Goal: Communication & Community: Answer question/provide support

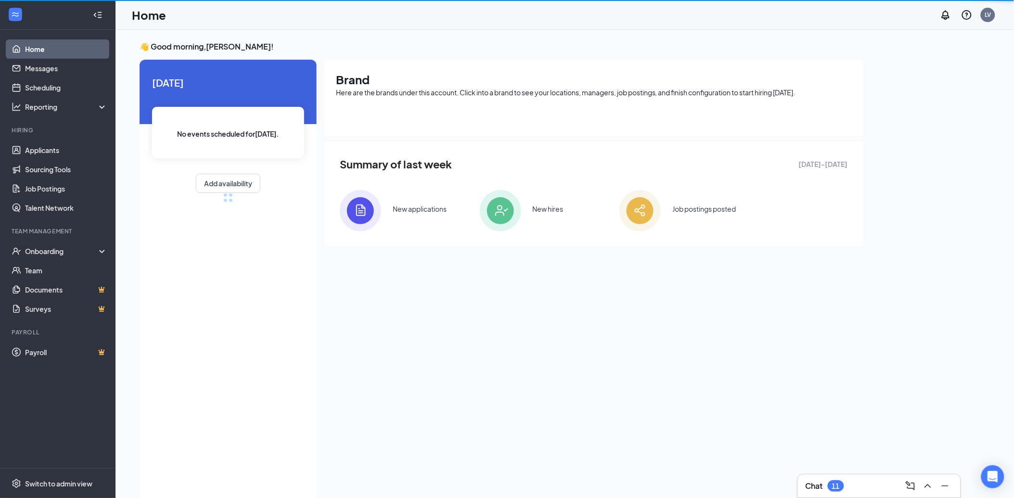
click at [874, 486] on div "Chat 11" at bounding box center [878, 485] width 147 height 15
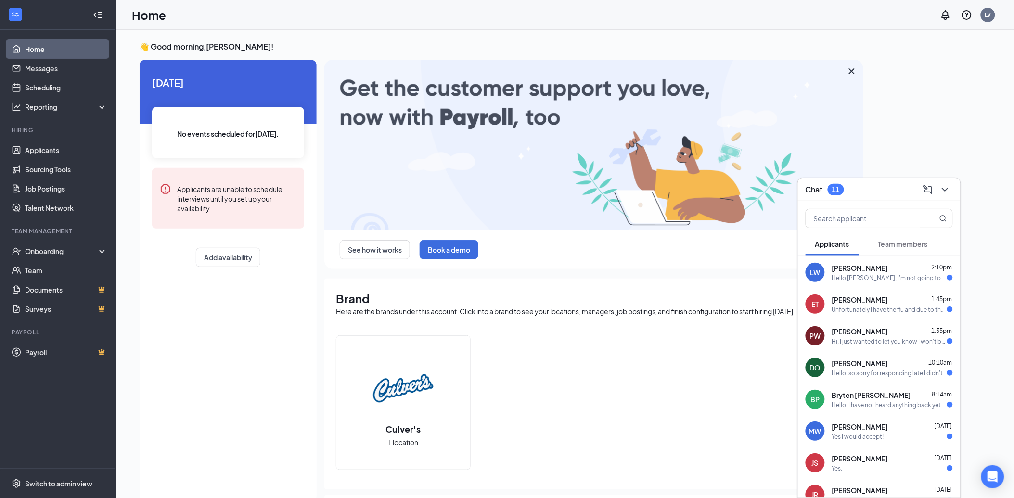
click at [851, 340] on div "Hi, I just wanted to let you know I won't be coming [DATE]. Thank you for the o…" at bounding box center [889, 341] width 115 height 8
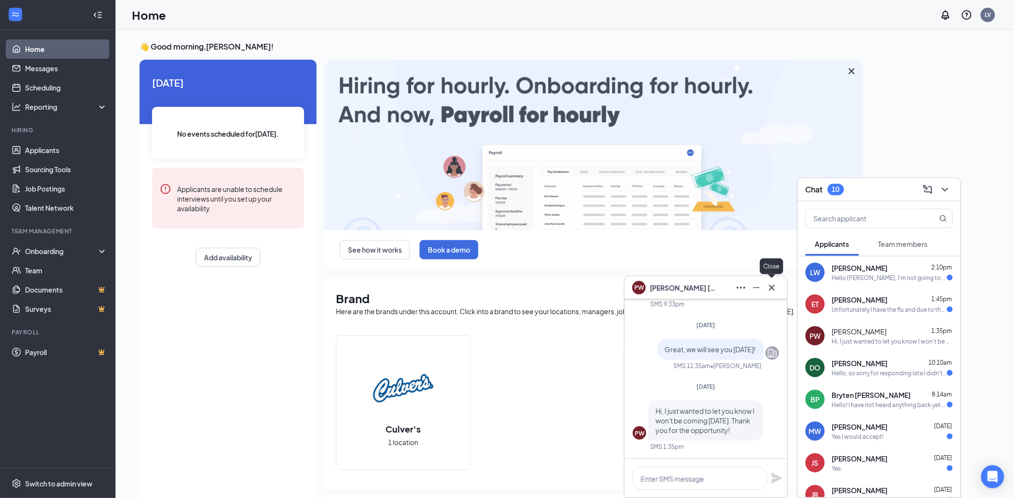
click at [772, 286] on icon "Cross" at bounding box center [772, 288] width 12 height 12
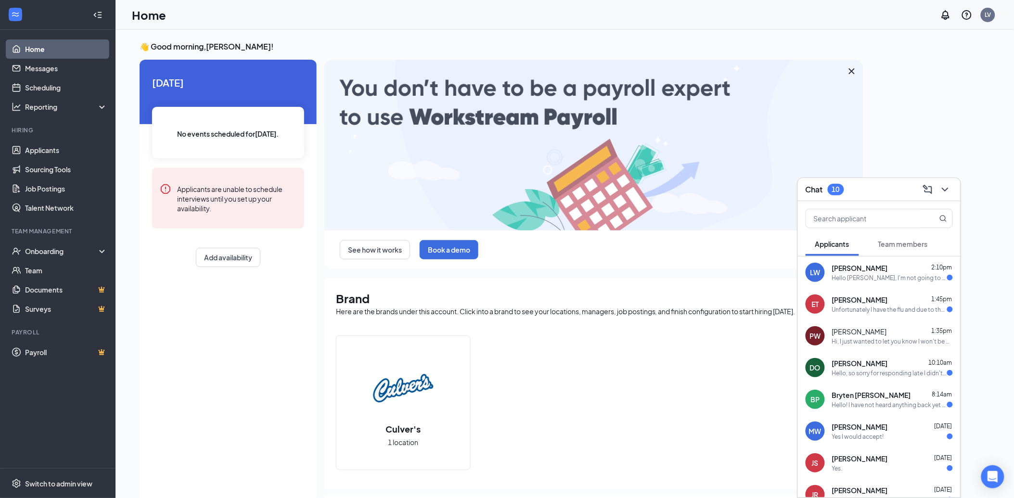
click at [857, 296] on span "[PERSON_NAME]" at bounding box center [860, 300] width 56 height 10
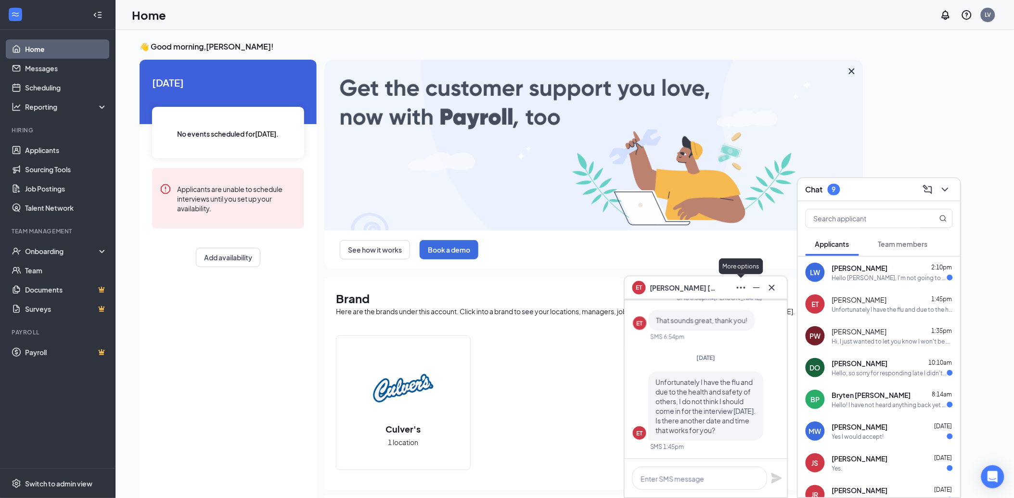
click at [738, 289] on icon "Ellipses" at bounding box center [741, 288] width 12 height 12
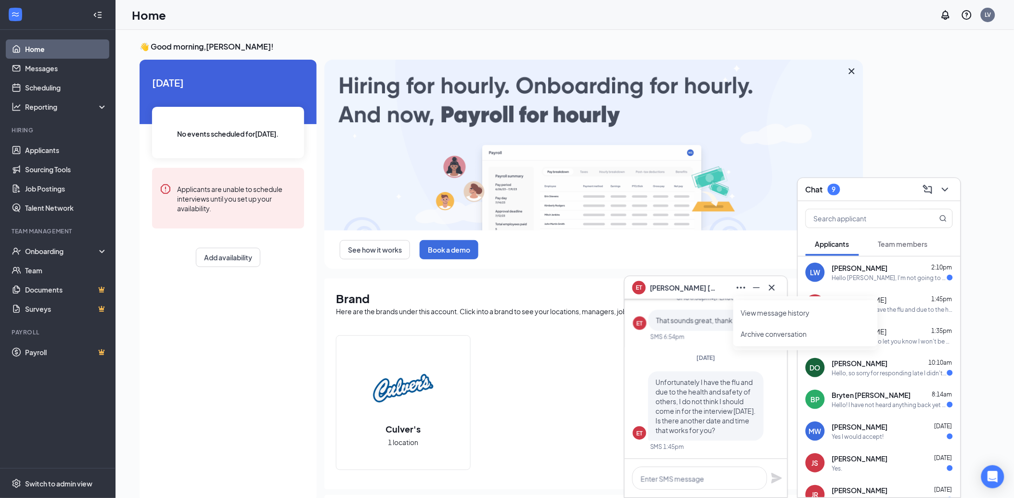
click at [584, 345] on div "[PERSON_NAME] 1 location" at bounding box center [594, 406] width 516 height 142
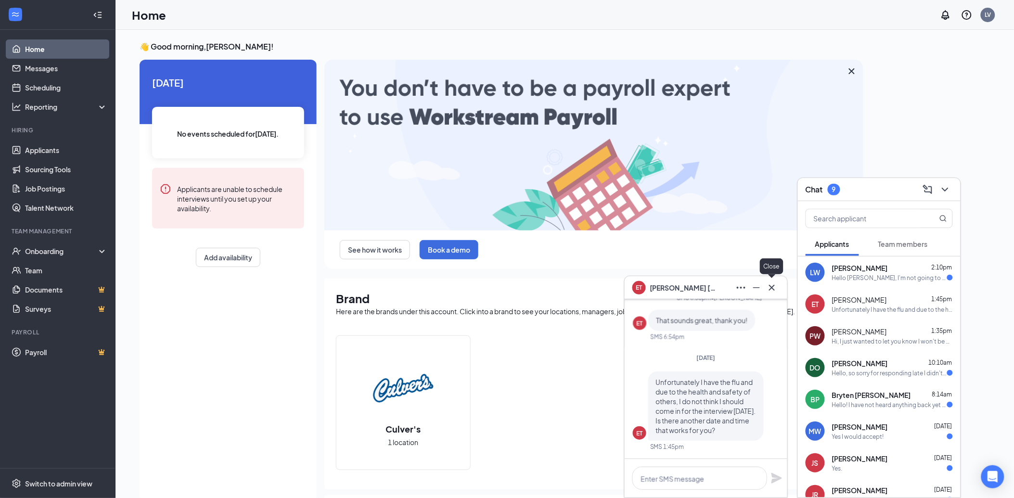
click at [773, 289] on icon "Cross" at bounding box center [772, 287] width 6 height 6
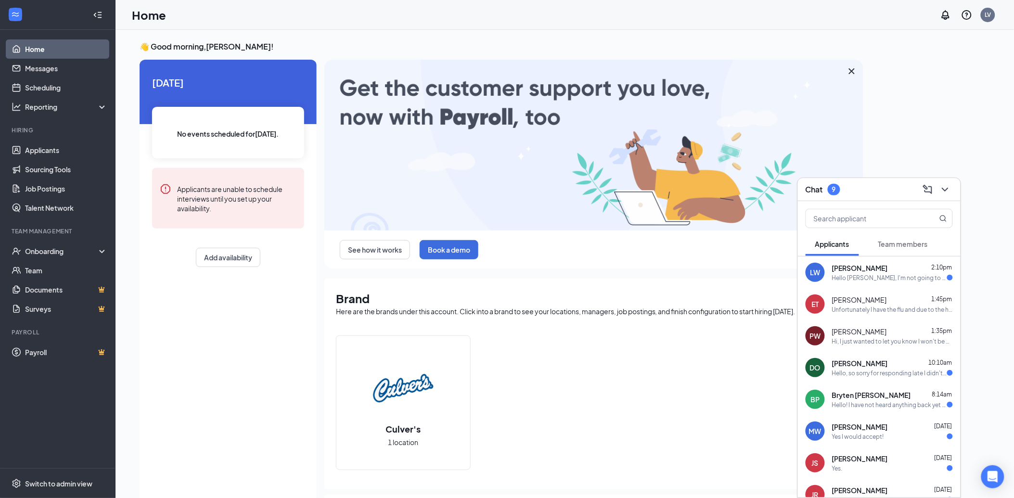
drag, startPoint x: 924, startPoint y: 301, endPoint x: 645, endPoint y: 430, distance: 308.0
click at [645, 430] on div "[PERSON_NAME] 1 location" at bounding box center [594, 406] width 516 height 142
